Goal: Task Accomplishment & Management: Use online tool/utility

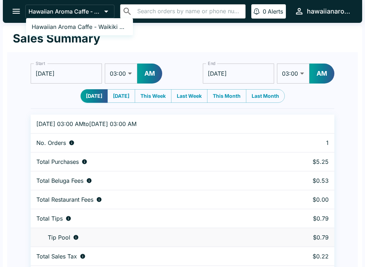
select select "03:00"
click at [16, 149] on div at bounding box center [182, 133] width 365 height 267
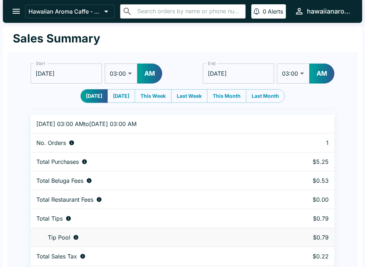
click at [13, 15] on icon "open drawer" at bounding box center [16, 11] width 10 height 10
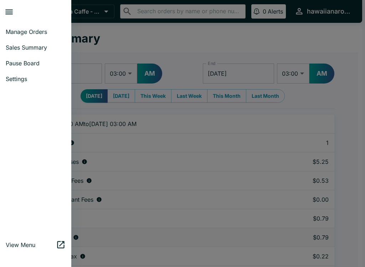
click at [12, 10] on icon "close drawer" at bounding box center [8, 12] width 7 height 5
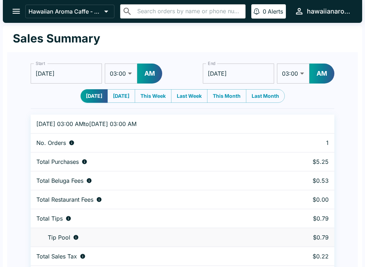
click at [12, 7] on icon "open drawer" at bounding box center [16, 11] width 10 height 10
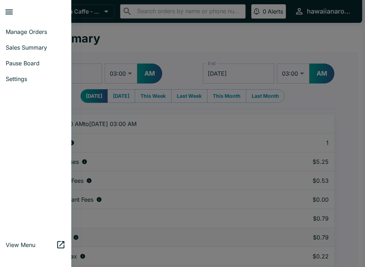
click at [39, 29] on span "Manage Orders" at bounding box center [36, 31] width 60 height 7
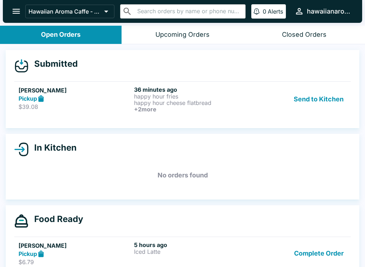
scroll to position [13, 0]
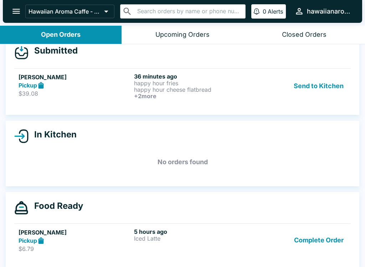
click at [255, 97] on div "Send to Kitchen" at bounding box center [298, 86] width 97 height 26
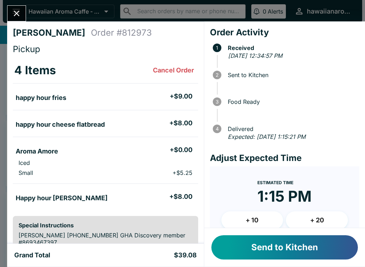
click at [23, 26] on div "[PERSON_NAME] Order # 812973 Pickup 4 Items Cancel Order happy hour fries + $9.…" at bounding box center [105, 132] width 197 height 222
click at [18, 16] on icon "Close" at bounding box center [17, 14] width 10 height 10
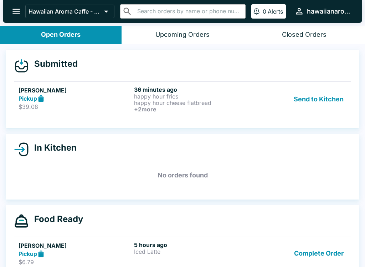
click at [296, 100] on button "Send to Kitchen" at bounding box center [319, 99] width 56 height 26
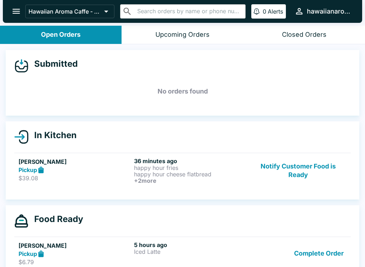
click at [81, 177] on p "$39.08" at bounding box center [75, 177] width 113 height 7
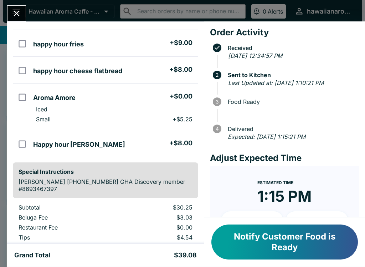
scroll to position [48, 0]
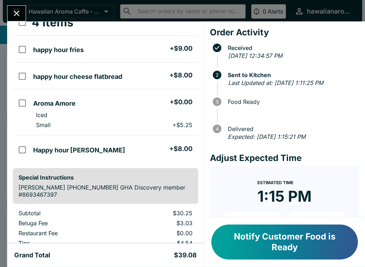
click at [14, 8] on button "Close" at bounding box center [16, 13] width 18 height 15
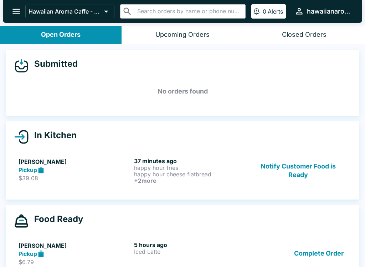
click at [156, 177] on h6 "+ 2 more" at bounding box center [190, 180] width 113 height 6
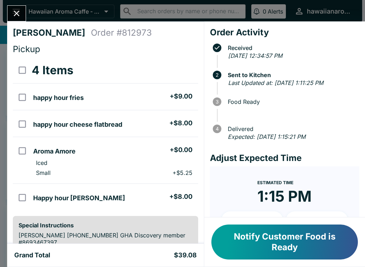
click at [264, 255] on button "Notify Customer Food is Ready" at bounding box center [285, 241] width 147 height 35
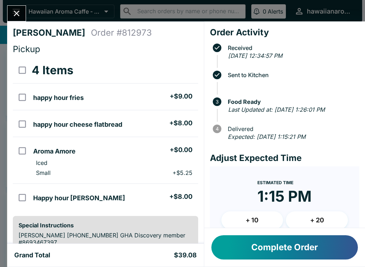
click at [271, 264] on div "Complete Order" at bounding box center [284, 247] width 161 height 39
click at [284, 252] on button "Complete Order" at bounding box center [285, 247] width 147 height 24
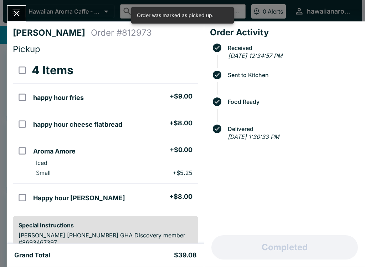
click at [19, 17] on icon "Close" at bounding box center [17, 14] width 10 height 10
